Goal: Task Accomplishment & Management: Use online tool/utility

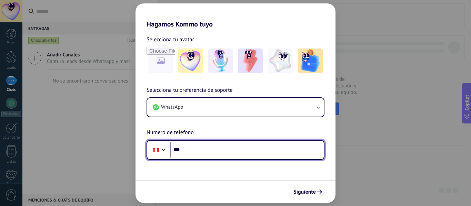
click at [215, 146] on input "***" at bounding box center [247, 150] width 154 height 16
click at [212, 151] on input "***" at bounding box center [247, 150] width 154 height 16
paste input "**********"
type input "**********"
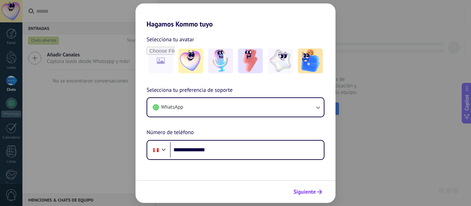
click at [304, 192] on span "Siguiente" at bounding box center [304, 192] width 22 height 5
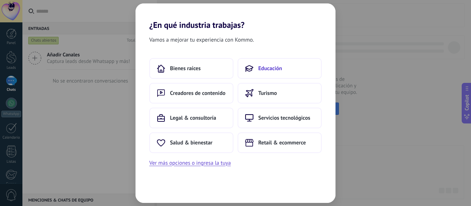
click at [274, 65] on span "Educación" at bounding box center [270, 68] width 24 height 7
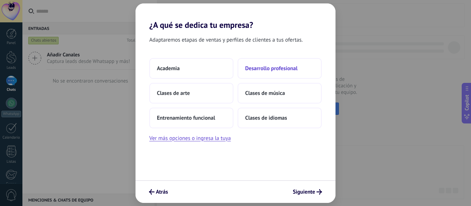
click at [270, 69] on span "Desarrollo profesional" at bounding box center [271, 68] width 52 height 7
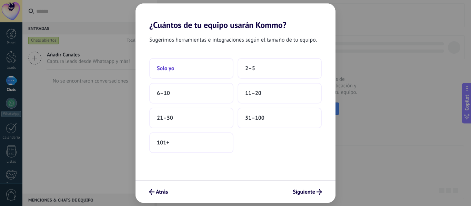
click at [199, 73] on button "Solo yo" at bounding box center [191, 68] width 84 height 21
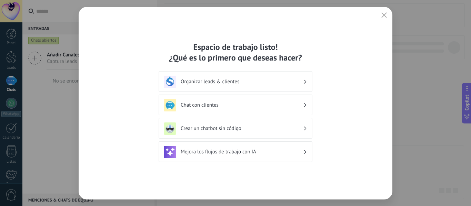
click at [217, 82] on h3 "Organizar leads & clientes" at bounding box center [242, 82] width 122 height 7
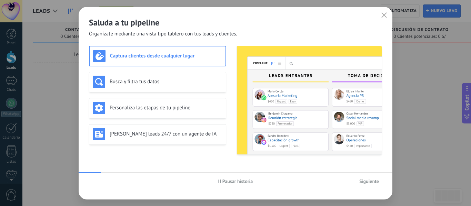
click at [367, 181] on span "Siguiente" at bounding box center [369, 181] width 20 height 5
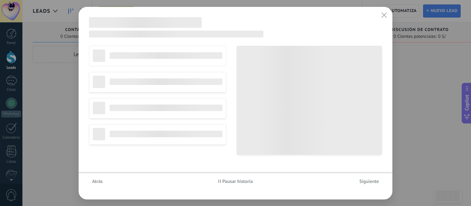
click at [367, 181] on span "Siguiente" at bounding box center [369, 181] width 20 height 5
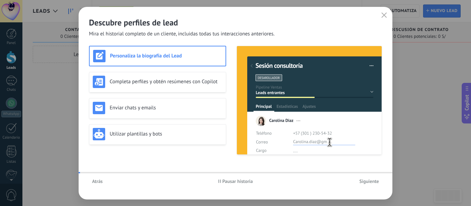
click at [367, 181] on span "Siguiente" at bounding box center [369, 181] width 20 height 5
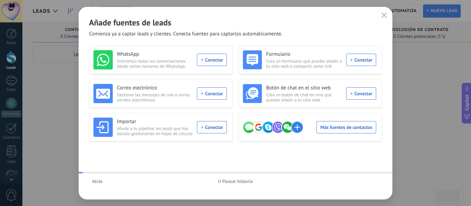
click at [367, 181] on div "Atrás Pausar historia" at bounding box center [236, 182] width 314 height 16
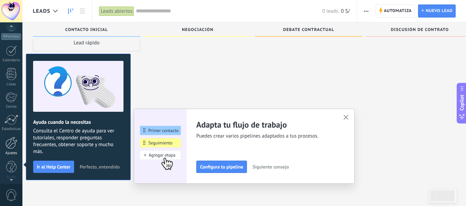
scroll to position [80, 0]
click at [12, 140] on div at bounding box center [12, 140] width 12 height 12
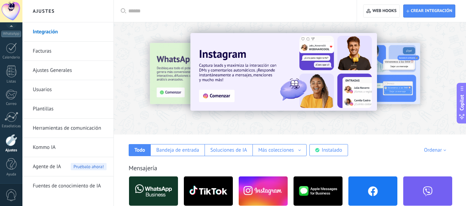
click at [158, 10] on input "text" at bounding box center [237, 11] width 219 height 7
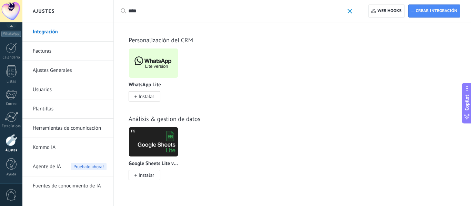
type input "****"
click at [157, 64] on img at bounding box center [153, 63] width 49 height 33
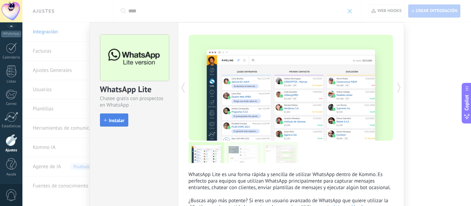
click at [120, 120] on span "Instalar" at bounding box center [117, 120] width 16 height 5
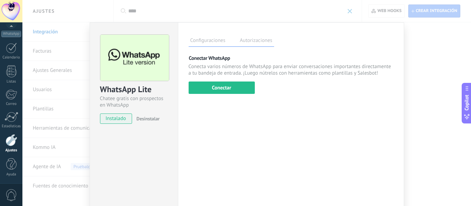
click at [222, 79] on div "Conectar WhatsApp Conecta varios números de WhatsApp para enviar conversaciones…" at bounding box center [291, 74] width 205 height 39
click at [222, 84] on button "Conectar" at bounding box center [222, 88] width 66 height 12
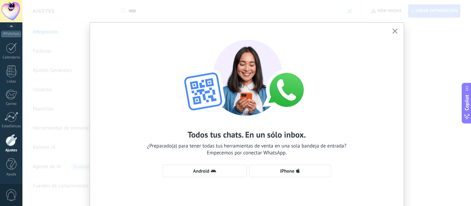
click at [377, 12] on div "Todos tus chats. En un sólo inbox. ¿Preparado(a) para tener todas tus herramien…" at bounding box center [246, 103] width 448 height 206
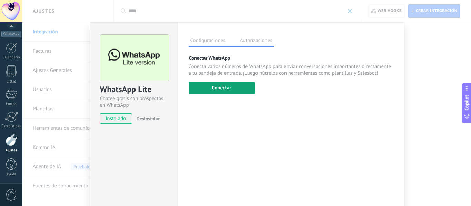
click at [224, 85] on button "Conectar" at bounding box center [222, 88] width 66 height 12
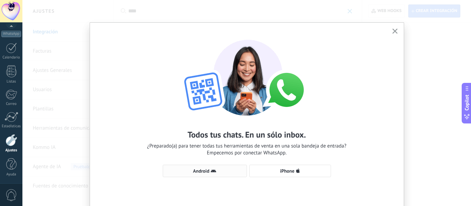
click at [218, 171] on span "Android" at bounding box center [204, 172] width 77 height 6
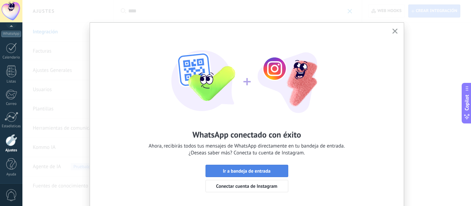
click at [232, 170] on span "Ir a bandeja de entrada" at bounding box center [247, 171] width 48 height 5
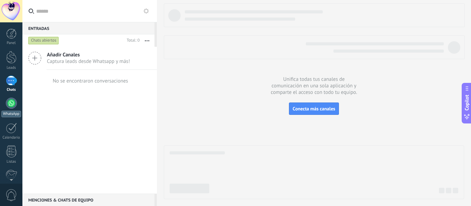
click at [14, 103] on div at bounding box center [11, 103] width 11 height 11
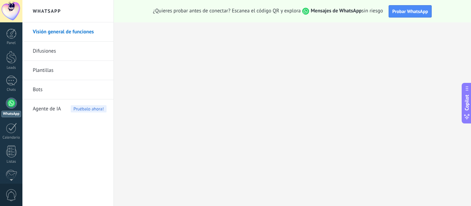
click at [41, 88] on link "Bots" at bounding box center [70, 89] width 74 height 19
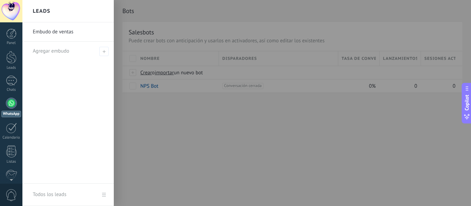
click at [170, 110] on div at bounding box center [257, 103] width 471 height 206
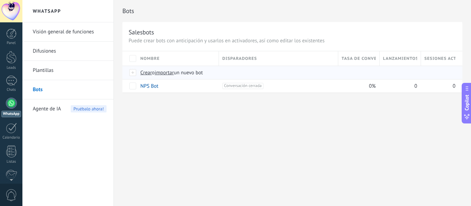
click at [144, 73] on span "Crear" at bounding box center [146, 73] width 12 height 7
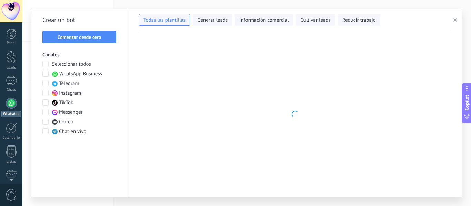
type input "**********"
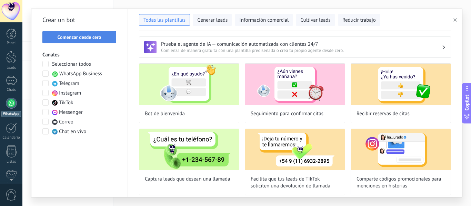
click at [93, 41] on button "Comenzar desde cero" at bounding box center [79, 37] width 74 height 12
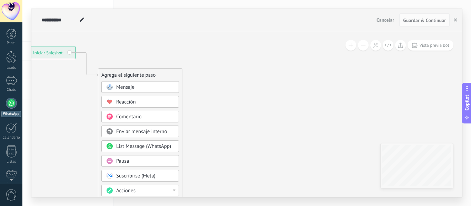
drag, startPoint x: 341, startPoint y: 80, endPoint x: 163, endPoint y: 6, distance: 192.4
click at [175, 42] on icon at bounding box center [76, 171] width 463 height 595
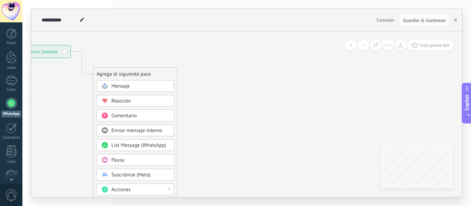
click at [135, 87] on div "Mensaje" at bounding box center [140, 86] width 58 height 7
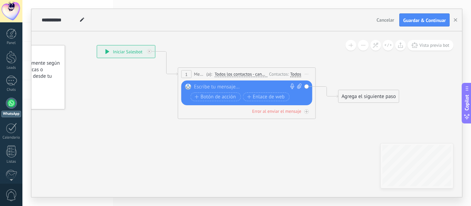
click at [207, 87] on div at bounding box center [245, 87] width 102 height 7
paste div
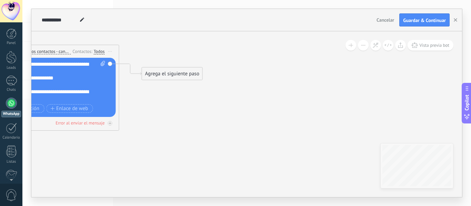
drag, startPoint x: 330, startPoint y: 141, endPoint x: 143, endPoint y: 125, distance: 188.2
click at [142, 125] on icon at bounding box center [40, 54] width 624 height 409
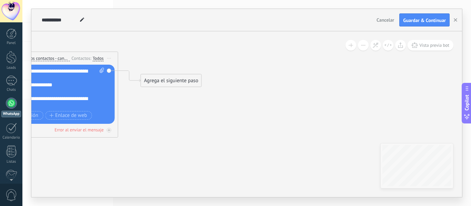
click at [171, 84] on div "Agrega el siguiente paso" at bounding box center [171, 80] width 60 height 11
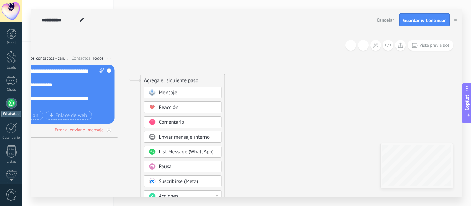
click at [184, 93] on div "Mensaje" at bounding box center [188, 93] width 58 height 7
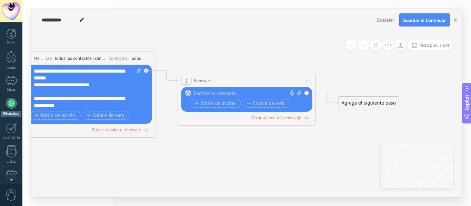
click at [298, 92] on icon at bounding box center [299, 92] width 4 height 5
click input "Subir" at bounding box center [0, 0] width 0 height 0
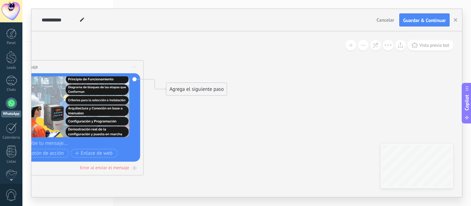
drag, startPoint x: 272, startPoint y: 49, endPoint x: 86, endPoint y: 30, distance: 187.0
click at [86, 30] on div "**********" at bounding box center [246, 103] width 431 height 189
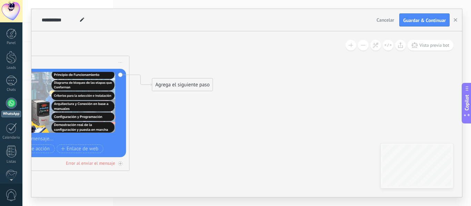
click at [186, 82] on div "Agrega el siguiente paso" at bounding box center [182, 84] width 60 height 11
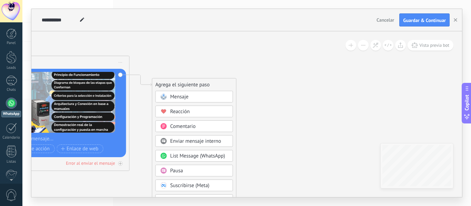
click at [191, 172] on div "Pausa" at bounding box center [199, 171] width 58 height 7
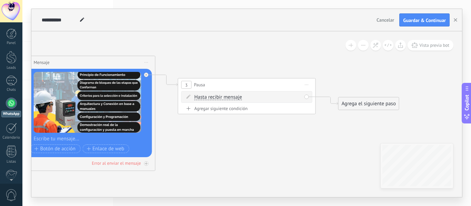
click at [226, 99] on span "Hasta recibir mensaje" at bounding box center [218, 98] width 48 height 6
click at [226, 99] on button "Hasta recibir mensaje" at bounding box center [234, 97] width 86 height 12
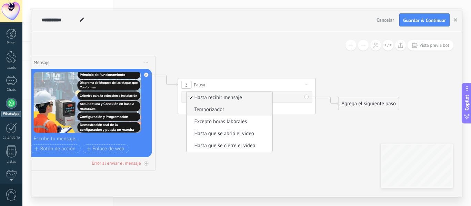
click at [215, 111] on span "Temporizador" at bounding box center [228, 110] width 83 height 7
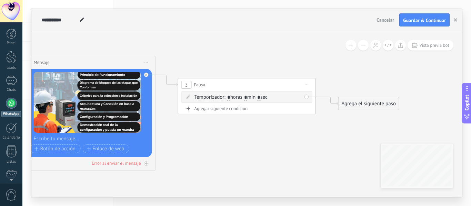
click at [247, 98] on input "*" at bounding box center [245, 98] width 3 height 6
type input "*"
click at [260, 97] on input "*" at bounding box center [258, 98] width 3 height 6
type input "**"
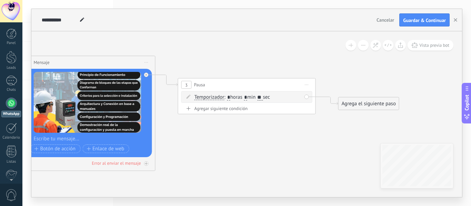
click at [292, 131] on icon at bounding box center [76, 91] width 944 height 505
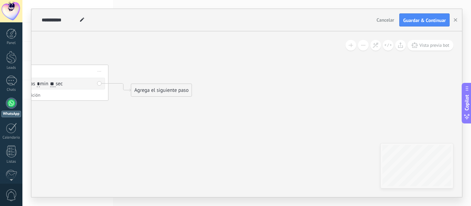
drag, startPoint x: 308, startPoint y: 142, endPoint x: 87, endPoint y: 128, distance: 222.1
click at [153, 89] on div "Agrega el siguiente paso" at bounding box center [146, 91] width 60 height 11
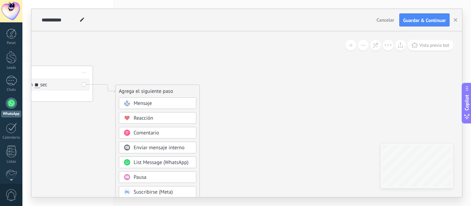
click at [162, 101] on div "Mensaje" at bounding box center [163, 103] width 58 height 7
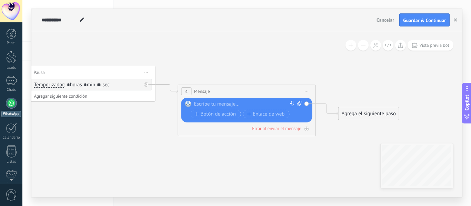
click at [205, 100] on div "Reemplazar Quitar Convertir a mensaje de voz Arrastre la imagen aquí para adjun…" at bounding box center [246, 110] width 131 height 25
click at [206, 103] on div at bounding box center [245, 104] width 102 height 7
paste div
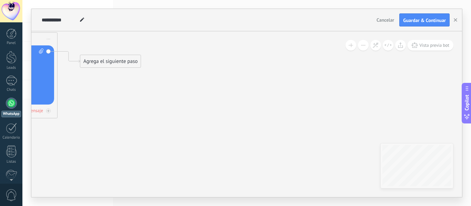
scroll to position [62, 0]
drag, startPoint x: 315, startPoint y: 134, endPoint x: 52, endPoint y: 85, distance: 267.3
click at [118, 59] on div "Agrega el siguiente paso" at bounding box center [110, 60] width 60 height 11
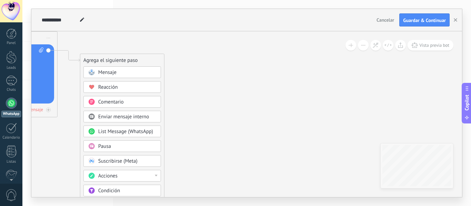
click at [132, 73] on div "Mensaje" at bounding box center [127, 72] width 58 height 7
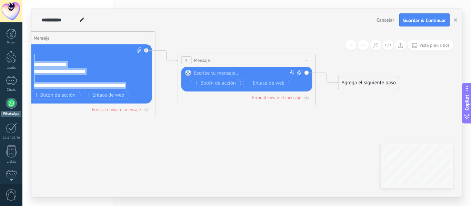
click at [215, 73] on div at bounding box center [245, 73] width 102 height 7
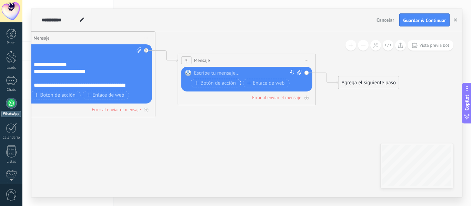
paste div
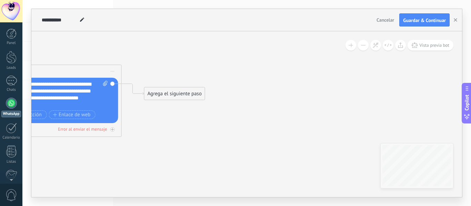
drag, startPoint x: 157, startPoint y: 160, endPoint x: 141, endPoint y: 48, distance: 113.8
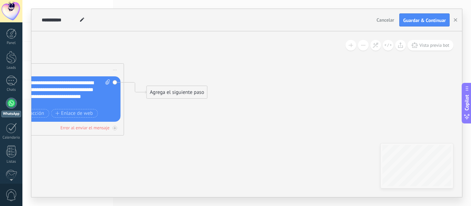
drag, startPoint x: 169, startPoint y: 91, endPoint x: 186, endPoint y: 104, distance: 21.4
click at [169, 93] on div "Agrega el siguiente paso" at bounding box center [177, 92] width 60 height 11
click at [184, 97] on div "Agrega el siguiente paso" at bounding box center [177, 94] width 60 height 11
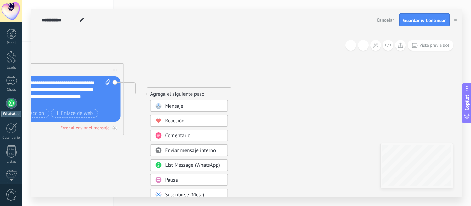
click at [184, 110] on div "Mensaje" at bounding box center [189, 106] width 78 height 12
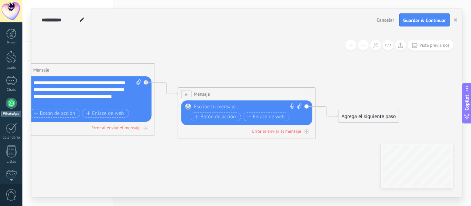
click at [300, 106] on icon at bounding box center [299, 106] width 4 height 5
click input "Subir" at bounding box center [0, 0] width 0 height 0
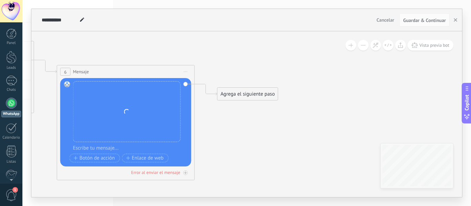
drag, startPoint x: 284, startPoint y: 66, endPoint x: 163, endPoint y: 44, distance: 123.0
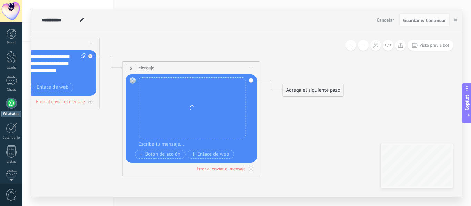
drag, startPoint x: 192, startPoint y: 41, endPoint x: 259, endPoint y: 38, distance: 66.6
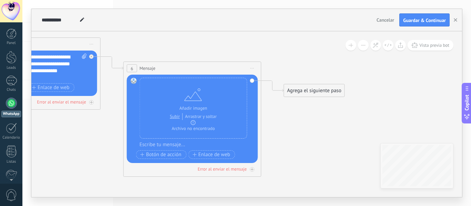
click at [170, 145] on div at bounding box center [197, 145] width 114 height 7
paste div
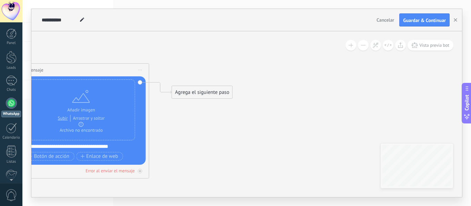
drag, startPoint x: 252, startPoint y: 138, endPoint x: 179, endPoint y: 138, distance: 73.8
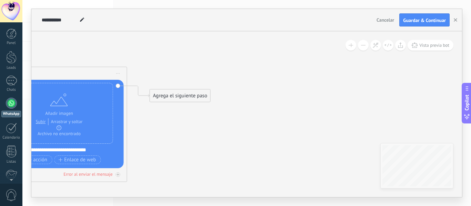
click at [188, 99] on div "Agrega el siguiente paso" at bounding box center [180, 95] width 60 height 11
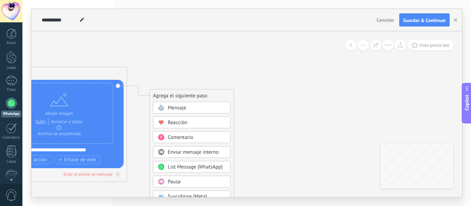
click at [183, 111] on div "Mensaje" at bounding box center [197, 108] width 58 height 7
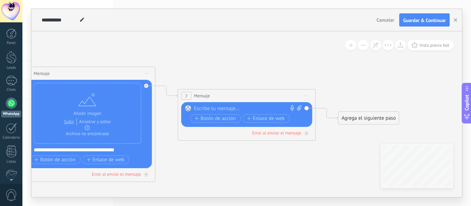
click at [198, 109] on div at bounding box center [245, 108] width 102 height 7
paste div
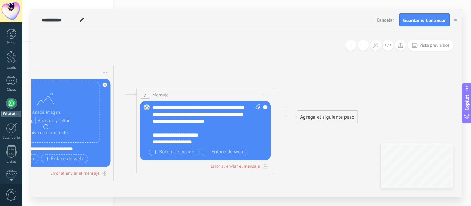
drag, startPoint x: 235, startPoint y: 68, endPoint x: 112, endPoint y: 69, distance: 123.1
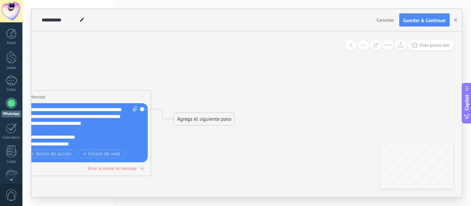
click at [205, 122] on div "Agrega el siguiente paso" at bounding box center [204, 119] width 60 height 11
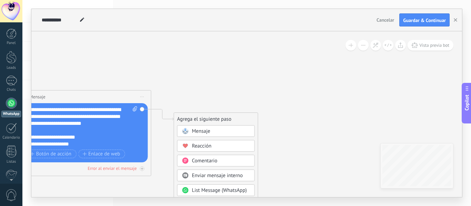
click at [210, 132] on span "Mensaje" at bounding box center [201, 131] width 18 height 7
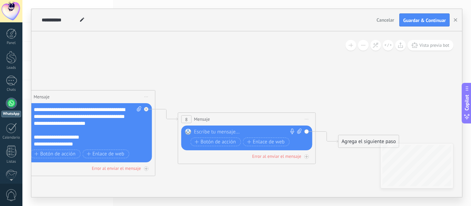
click at [222, 133] on div at bounding box center [245, 132] width 102 height 7
paste div
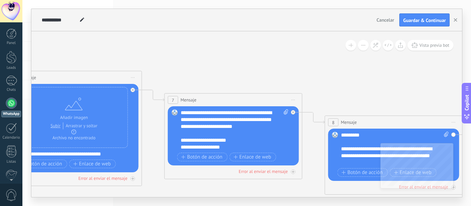
drag, startPoint x: 229, startPoint y: 73, endPoint x: 383, endPoint y: 74, distance: 154.1
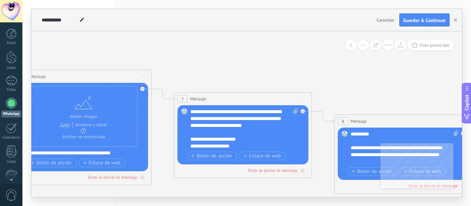
drag, startPoint x: 216, startPoint y: 71, endPoint x: 387, endPoint y: 99, distance: 172.8
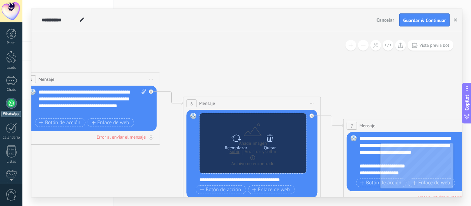
click at [263, 145] on div "Quitar" at bounding box center [269, 141] width 29 height 19
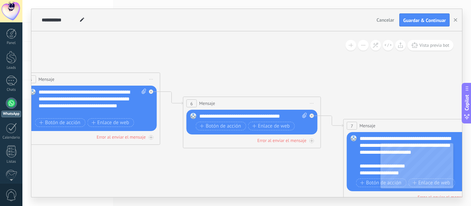
click at [303, 117] on icon at bounding box center [304, 115] width 4 height 5
click input "Subir" at bounding box center [0, 0] width 0 height 0
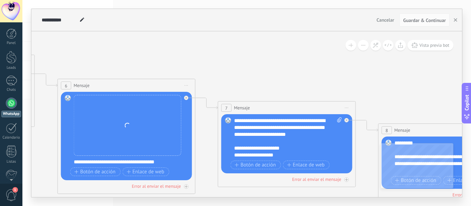
drag, startPoint x: 238, startPoint y: 68, endPoint x: 78, endPoint y: 44, distance: 161.9
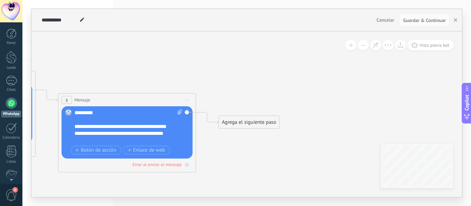
drag, startPoint x: 323, startPoint y: 64, endPoint x: 378, endPoint y: 100, distance: 65.2
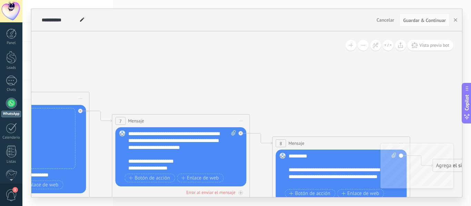
drag, startPoint x: 355, startPoint y: 68, endPoint x: 395, endPoint y: 67, distance: 40.7
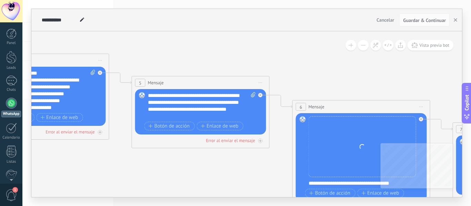
drag, startPoint x: 234, startPoint y: 58, endPoint x: 384, endPoint y: 70, distance: 150.0
click at [382, 70] on icon at bounding box center [110, 91] width 1746 height 593
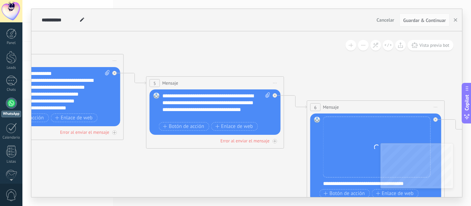
drag, startPoint x: 209, startPoint y: 62, endPoint x: 394, endPoint y: 80, distance: 186.4
click at [390, 80] on icon at bounding box center [125, 92] width 1746 height 593
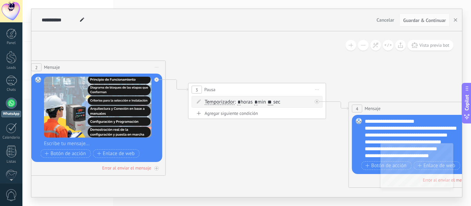
drag, startPoint x: 270, startPoint y: 150, endPoint x: 301, endPoint y: 150, distance: 31.4
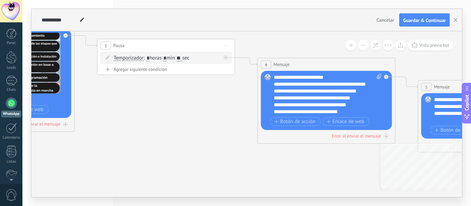
drag, startPoint x: 265, startPoint y: 148, endPoint x: 129, endPoint y: 100, distance: 143.8
click at [114, 99] on icon at bounding box center [396, 95] width 1746 height 593
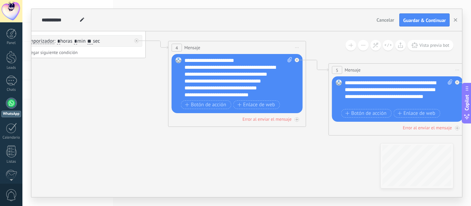
drag, startPoint x: 185, startPoint y: 134, endPoint x: 105, endPoint y: 135, distance: 80.0
click at [100, 132] on icon at bounding box center [307, 79] width 1746 height 593
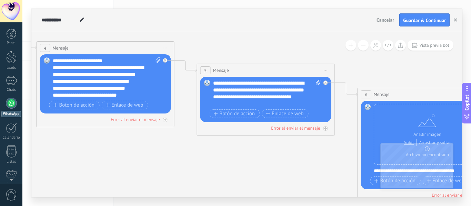
drag, startPoint x: 283, startPoint y: 160, endPoint x: 132, endPoint y: 142, distance: 151.7
click at [132, 142] on icon at bounding box center [175, 79] width 1746 height 593
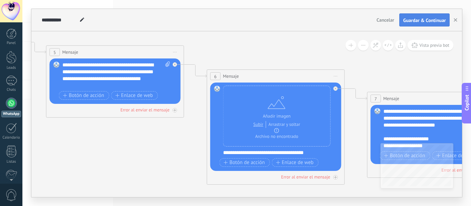
click at [426, 18] on span "Guardar & Continuar" at bounding box center [424, 20] width 43 height 5
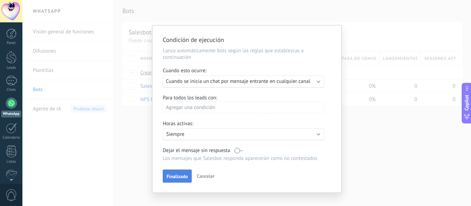
click at [182, 178] on span "Finalizado" at bounding box center [176, 176] width 21 height 5
